Goal: Find contact information

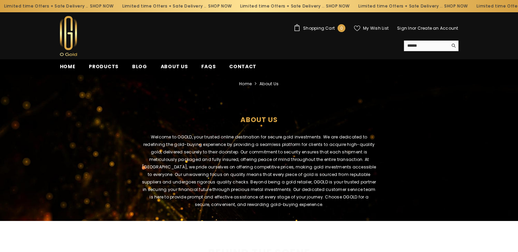
scroll to position [34, 0]
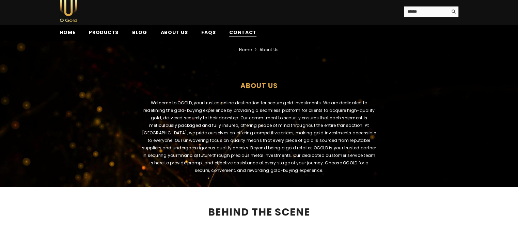
click at [242, 31] on span "Contact" at bounding box center [242, 32] width 27 height 7
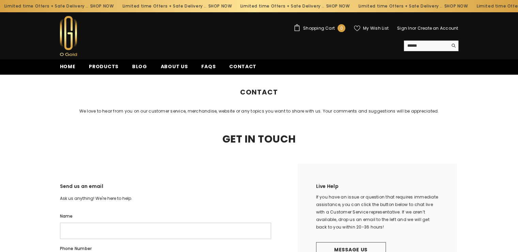
drag, startPoint x: 176, startPoint y: 109, endPoint x: 167, endPoint y: 100, distance: 12.0
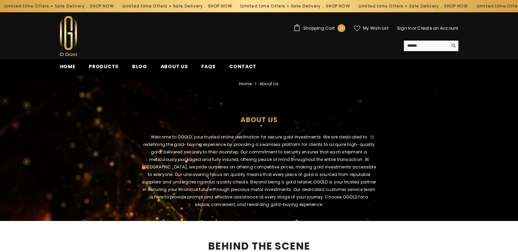
scroll to position [34, 0]
